Goal: Task Accomplishment & Management: Use online tool/utility

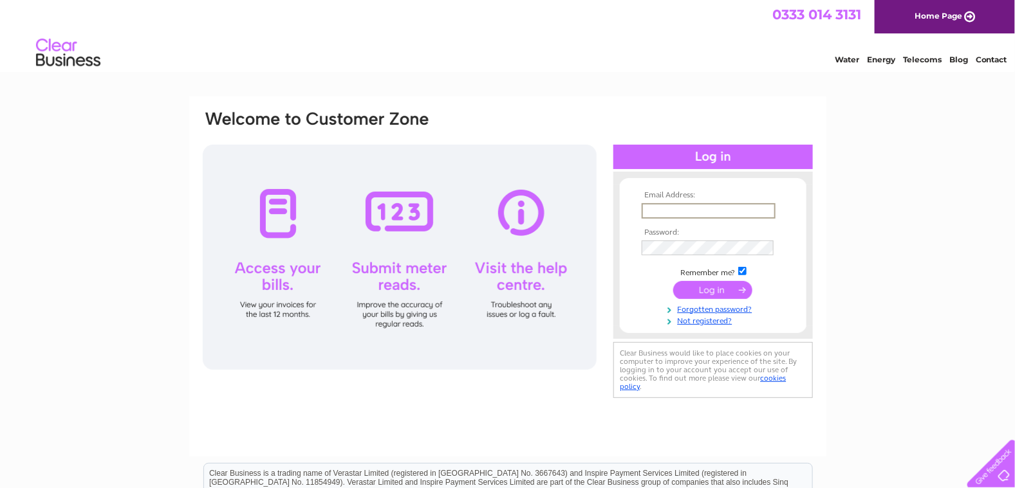
click at [647, 211] on input "text" at bounding box center [709, 210] width 134 height 15
type input "davidandsueball@aol.com"
click at [714, 287] on input "submit" at bounding box center [712, 290] width 79 height 18
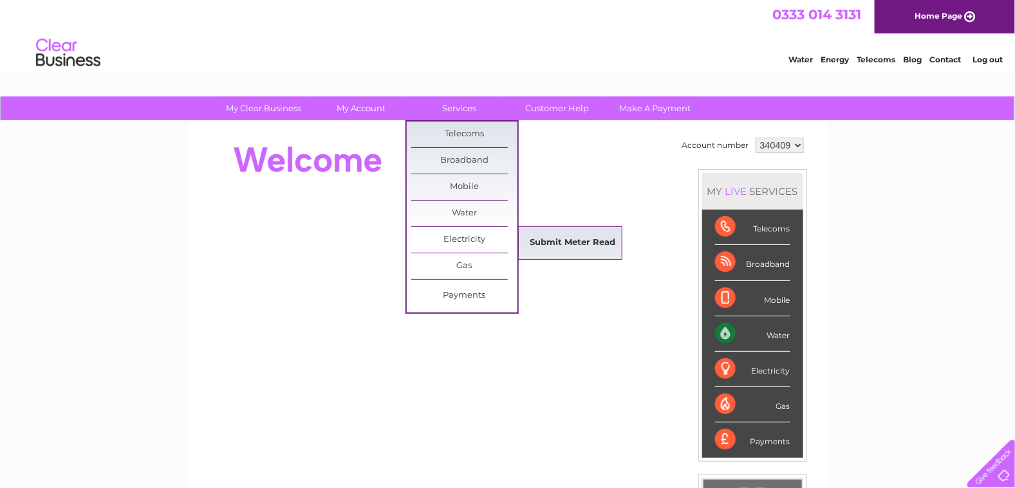
click at [568, 242] on link "Submit Meter Read" at bounding box center [572, 243] width 106 height 26
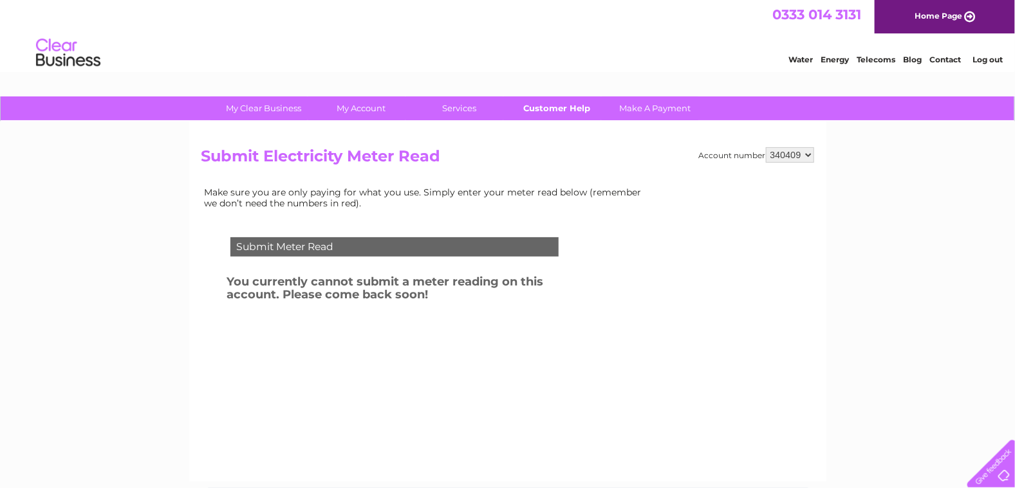
click at [554, 107] on link "Customer Help" at bounding box center [557, 109] width 106 height 24
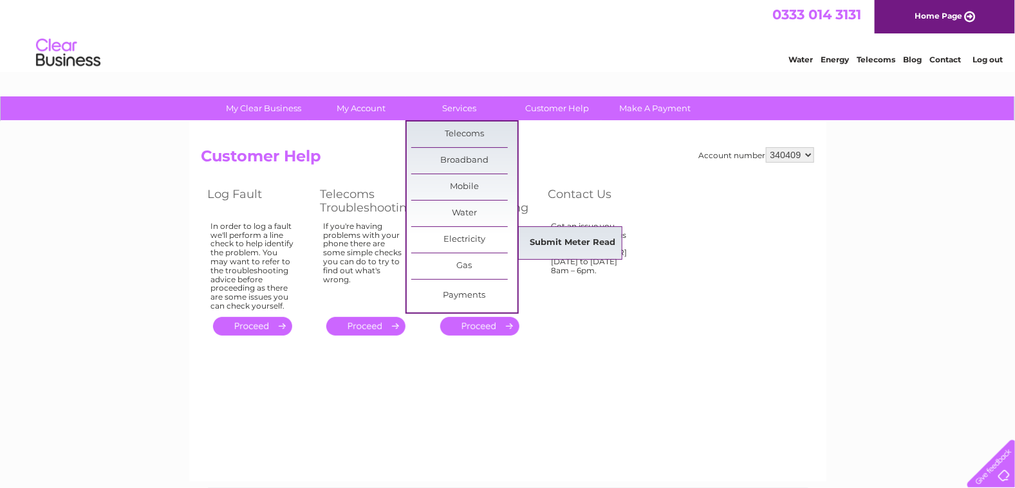
click at [577, 239] on link "Submit Meter Read" at bounding box center [572, 243] width 106 height 26
